Goal: Navigation & Orientation: Find specific page/section

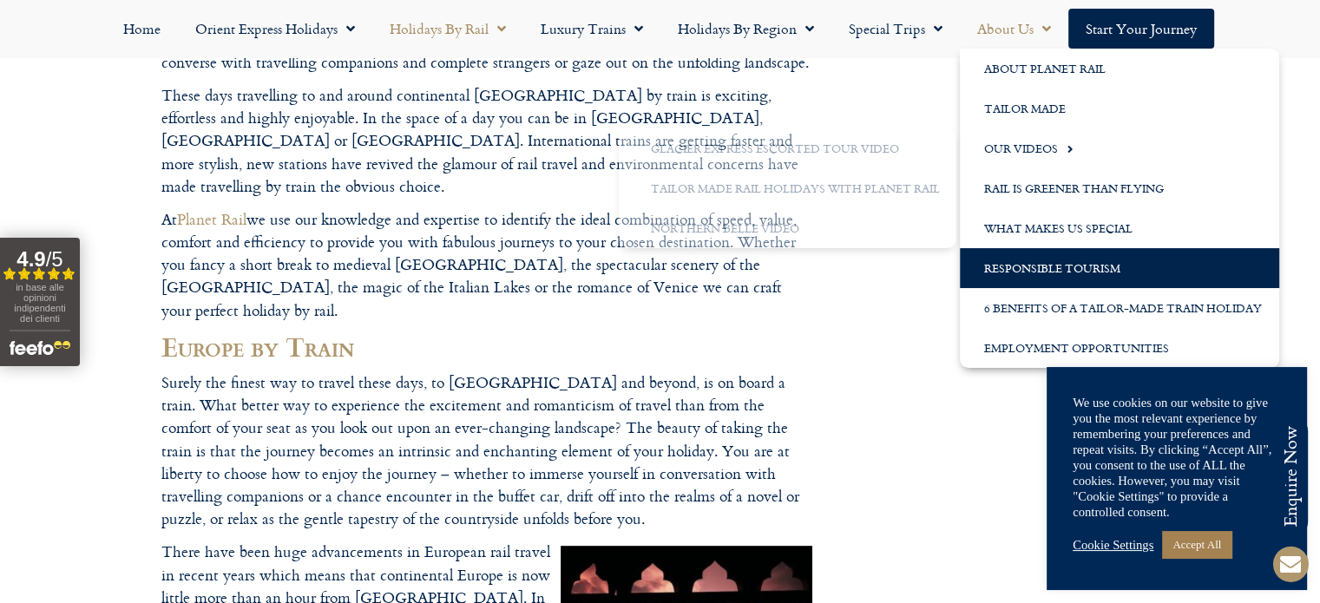
scroll to position [347, 0]
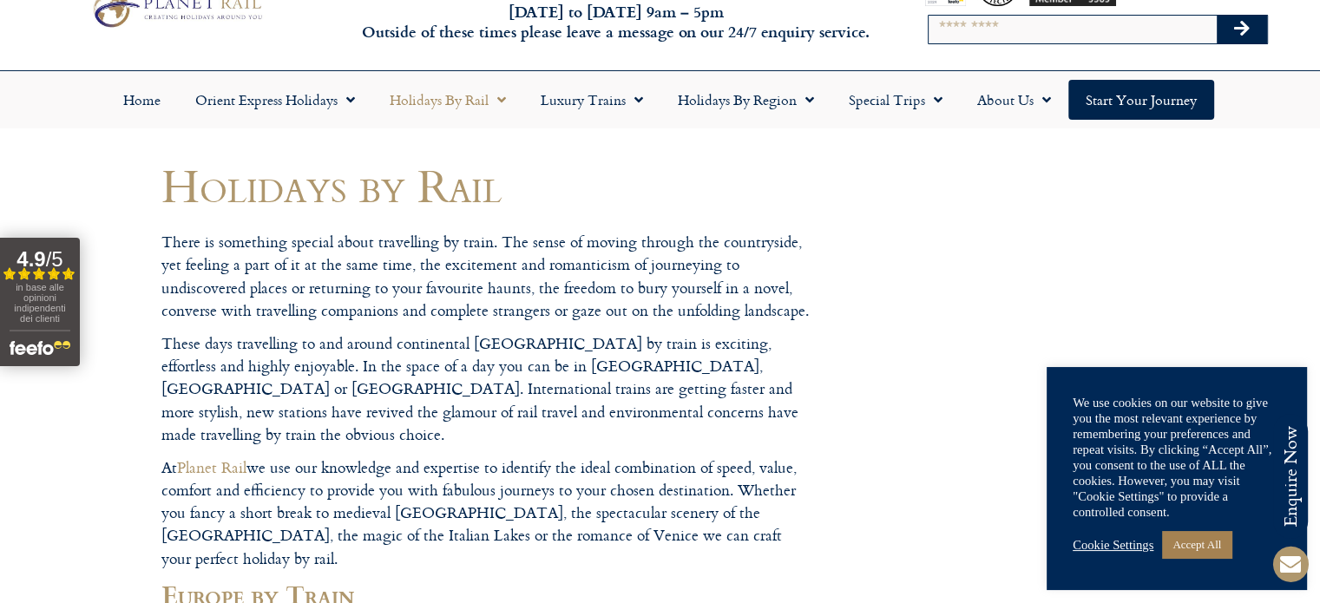
scroll to position [0, 0]
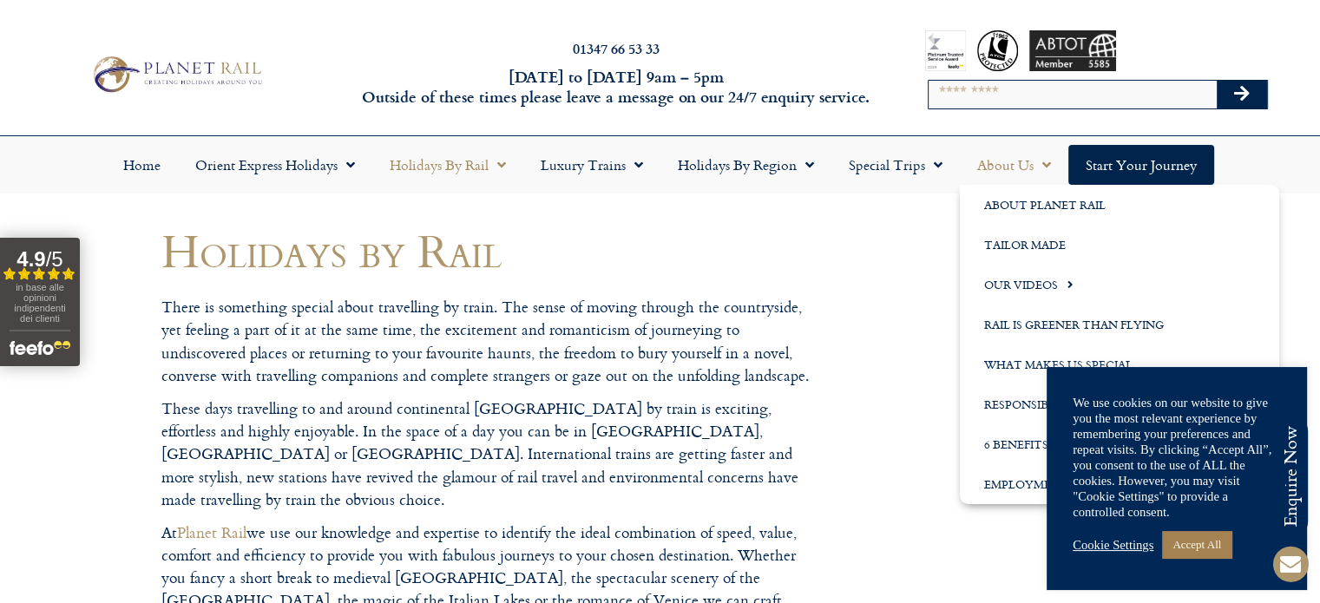
click at [1013, 168] on link "About Us" at bounding box center [1014, 165] width 108 height 40
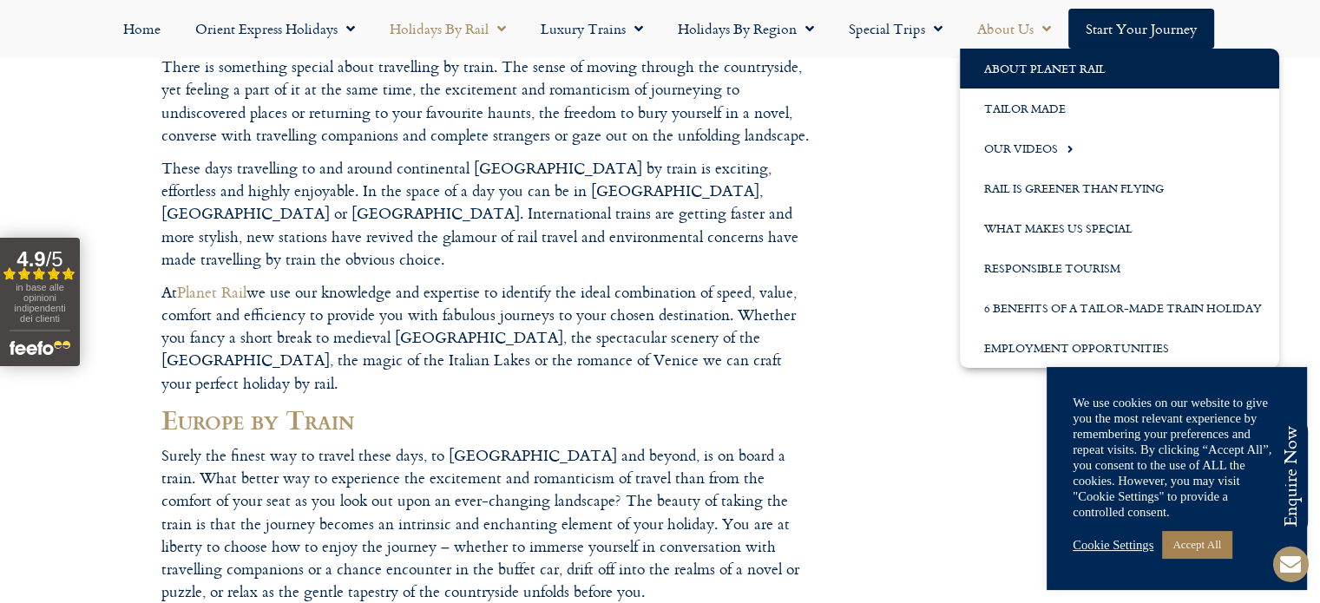
scroll to position [260, 0]
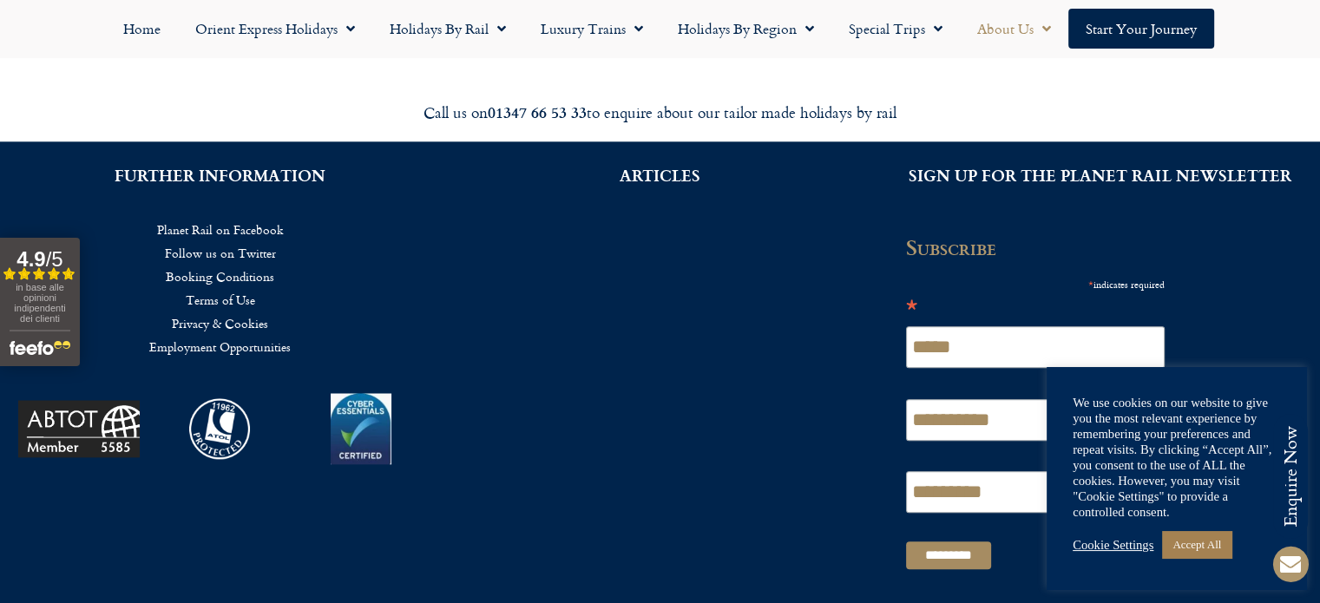
scroll to position [1948, 0]
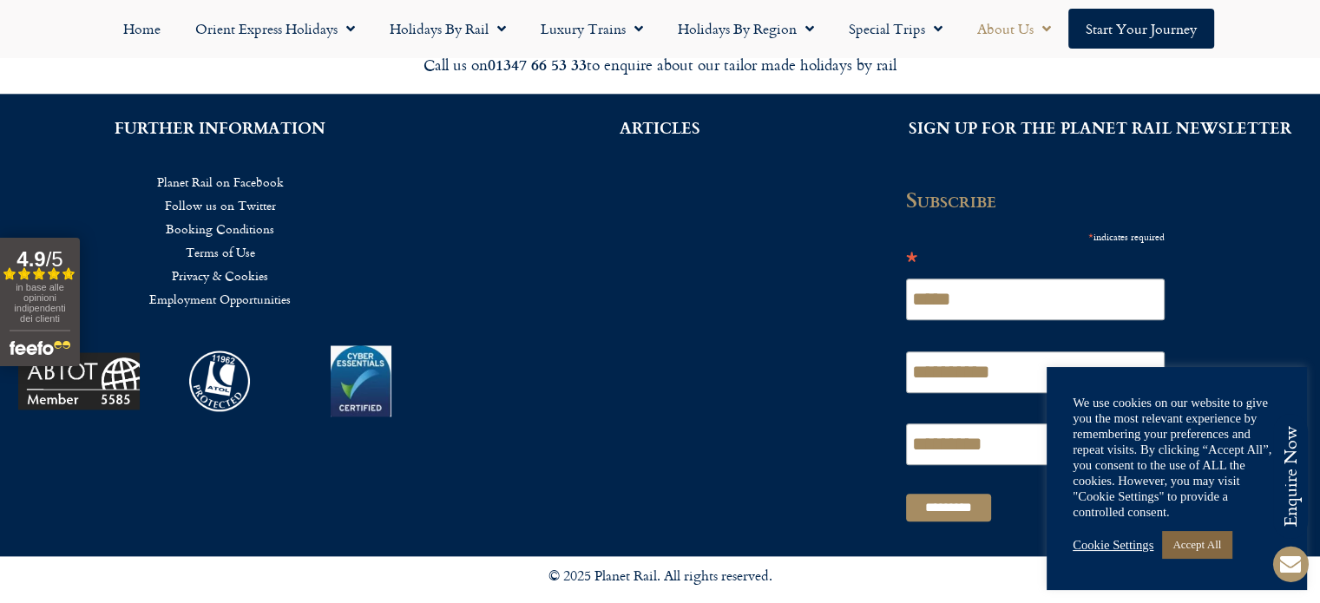
click at [1193, 549] on link "Accept All" at bounding box center [1196, 544] width 69 height 27
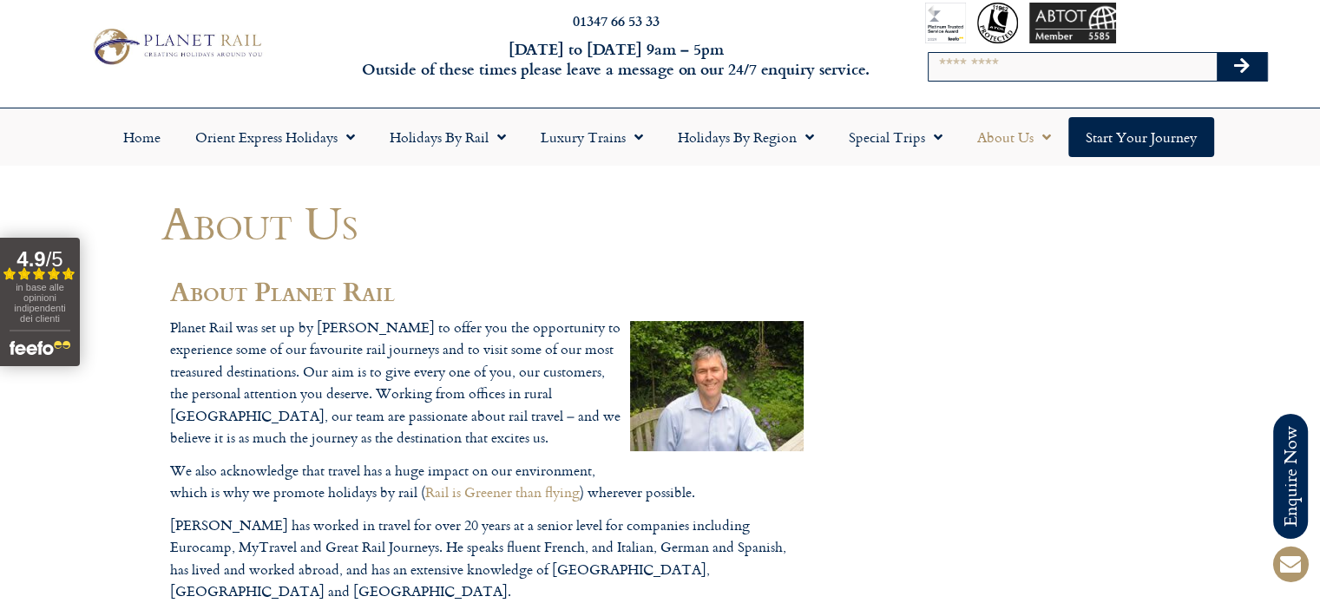
scroll to position [0, 0]
